Goal: Task Accomplishment & Management: Use online tool/utility

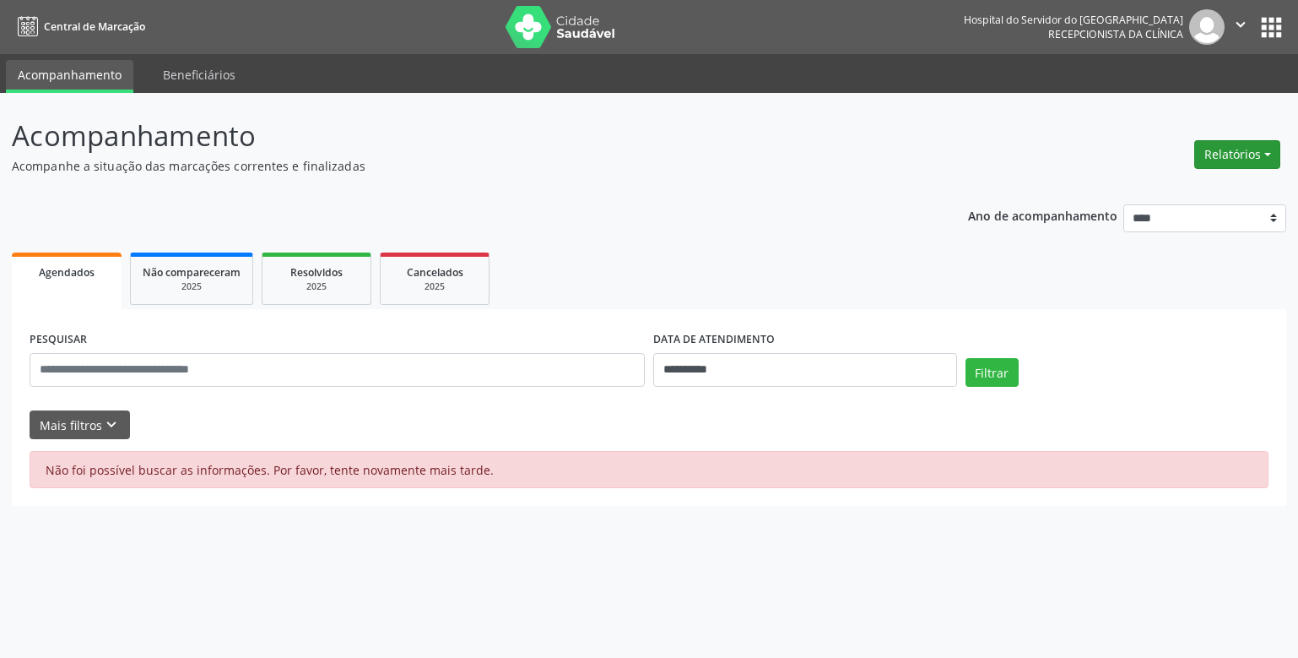
click at [1244, 144] on button "Relatórios" at bounding box center [1238, 154] width 86 height 29
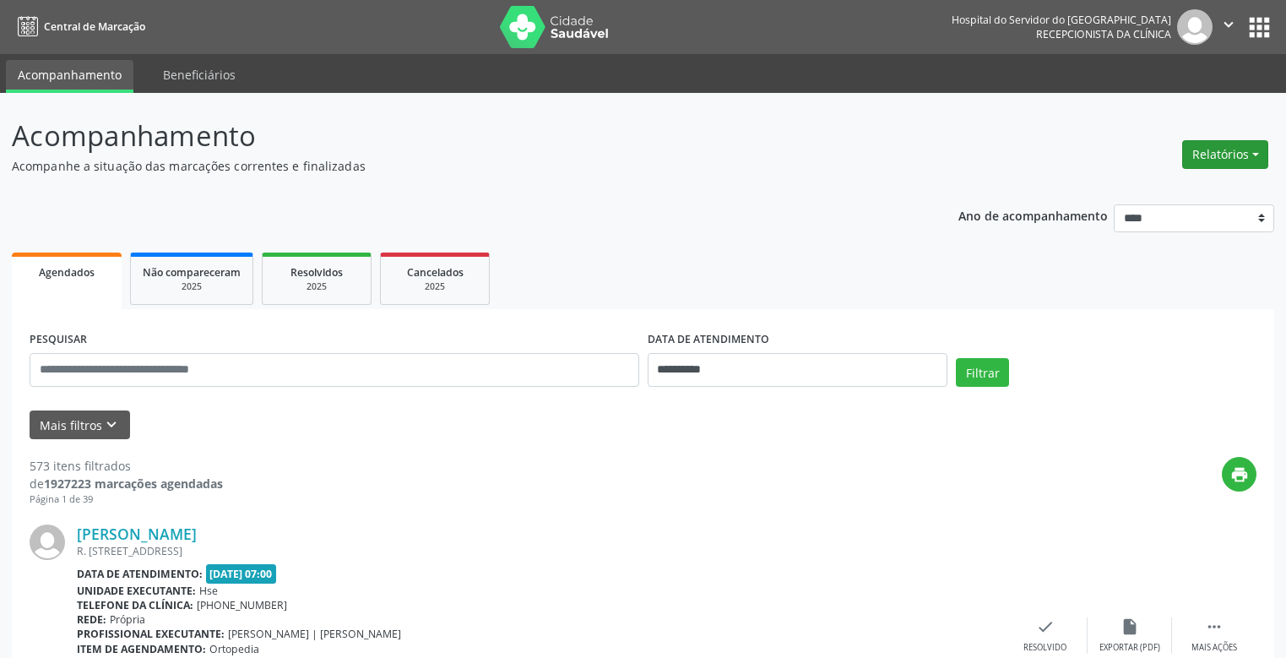
click at [1255, 149] on button "Relatórios" at bounding box center [1225, 154] width 86 height 29
click at [1203, 192] on link "Agendamentos" at bounding box center [1177, 191] width 182 height 24
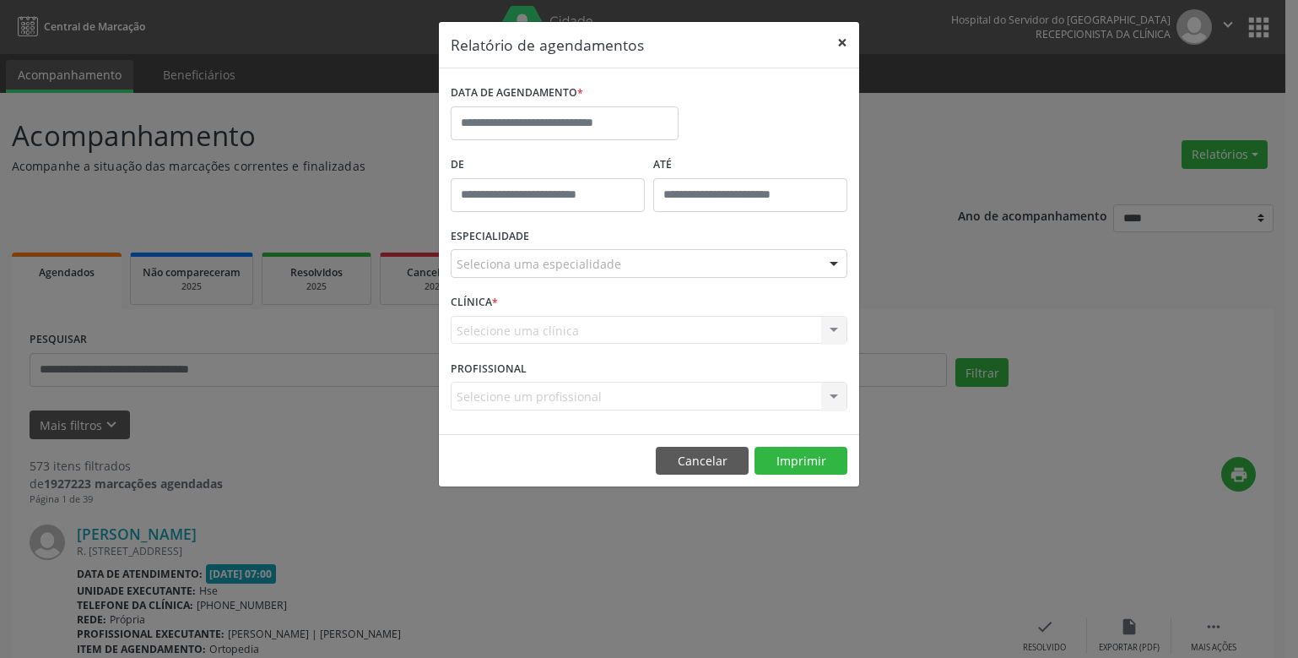
click at [845, 39] on button "×" at bounding box center [843, 42] width 34 height 41
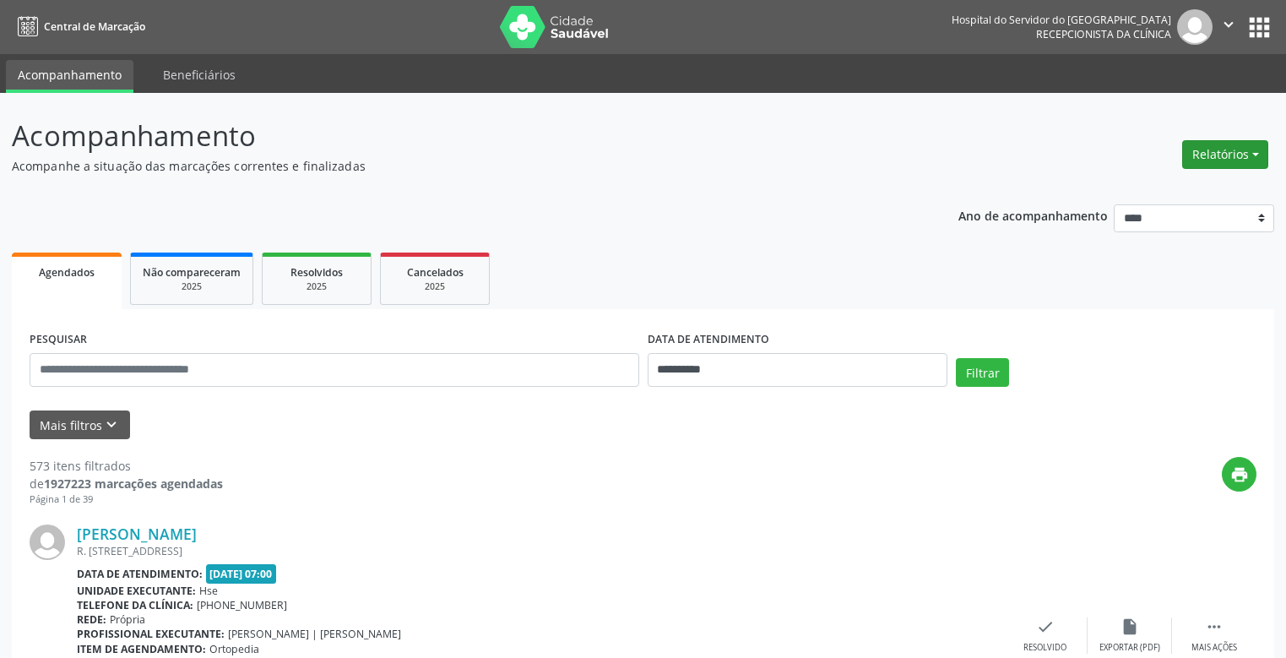
click at [1262, 157] on button "Relatórios" at bounding box center [1225, 154] width 86 height 29
click at [1168, 198] on link "Agendamentos" at bounding box center [1177, 191] width 182 height 24
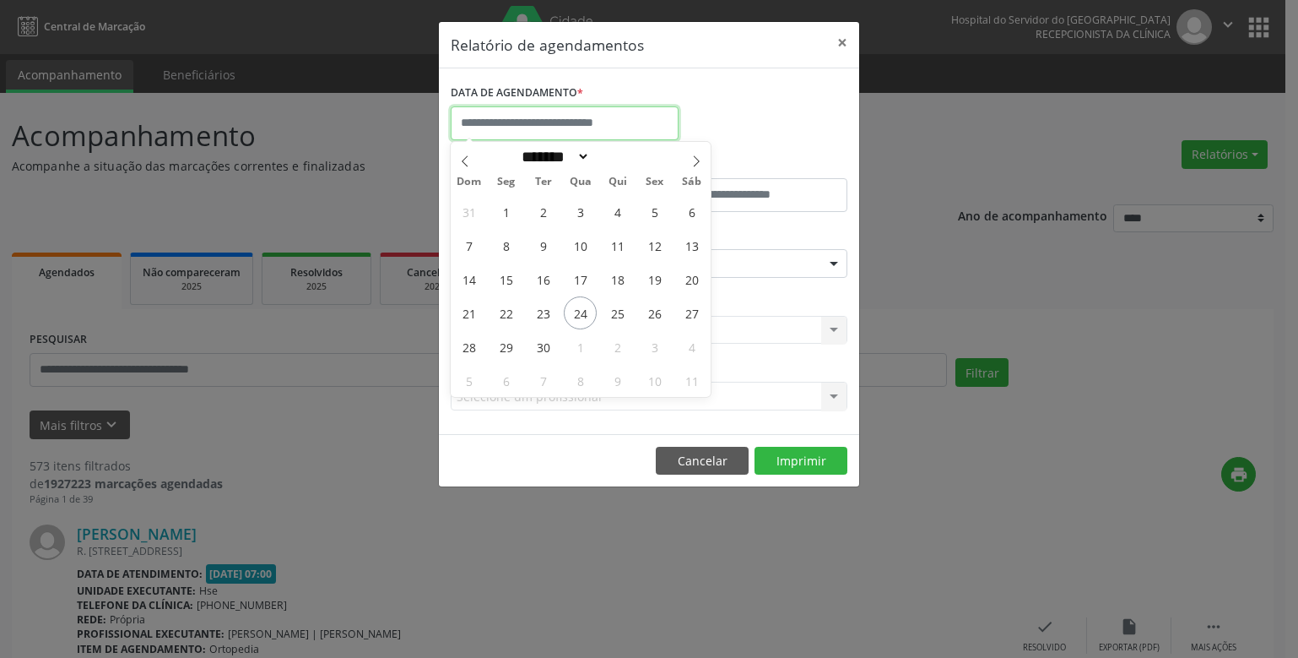
click at [498, 130] on input "text" at bounding box center [565, 123] width 228 height 34
click at [571, 313] on span "24" at bounding box center [580, 312] width 33 height 33
type input "**********"
click at [571, 313] on span "24" at bounding box center [580, 312] width 33 height 33
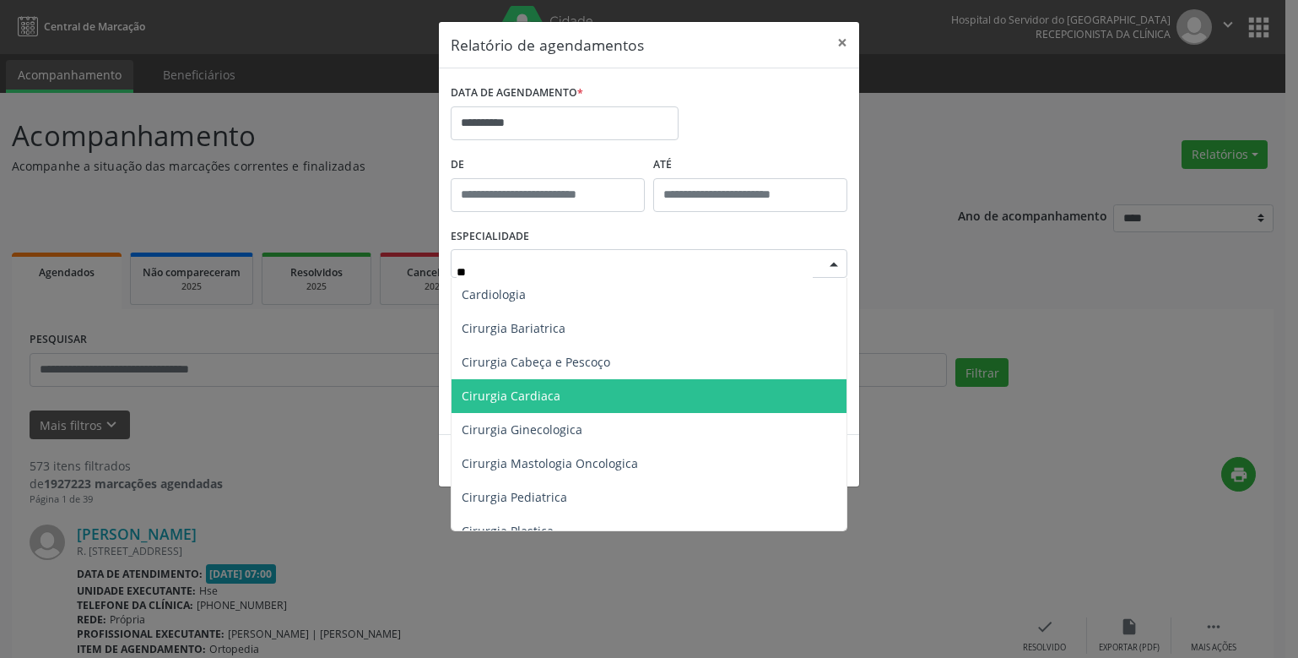
type input "*"
type input "**"
click at [582, 396] on span "Cirurgia Cabeça e Pescoço" at bounding box center [536, 396] width 149 height 16
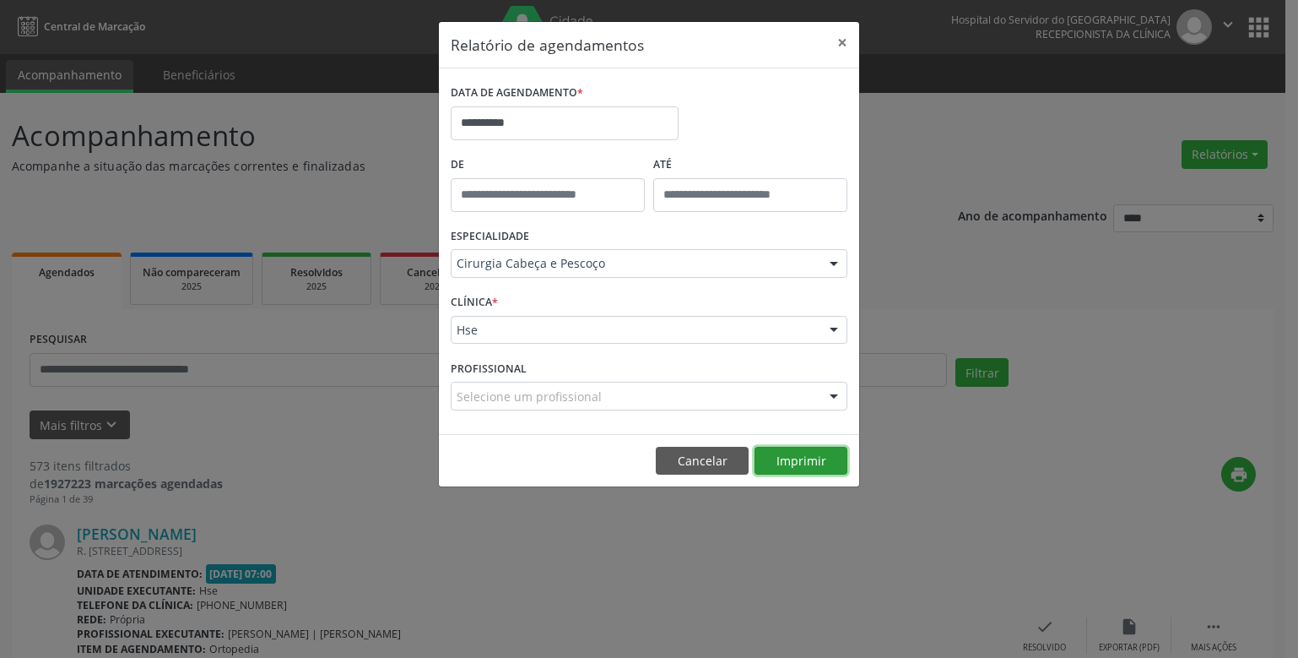
click at [832, 468] on button "Imprimir" at bounding box center [801, 461] width 93 height 29
